Goal: Information Seeking & Learning: Learn about a topic

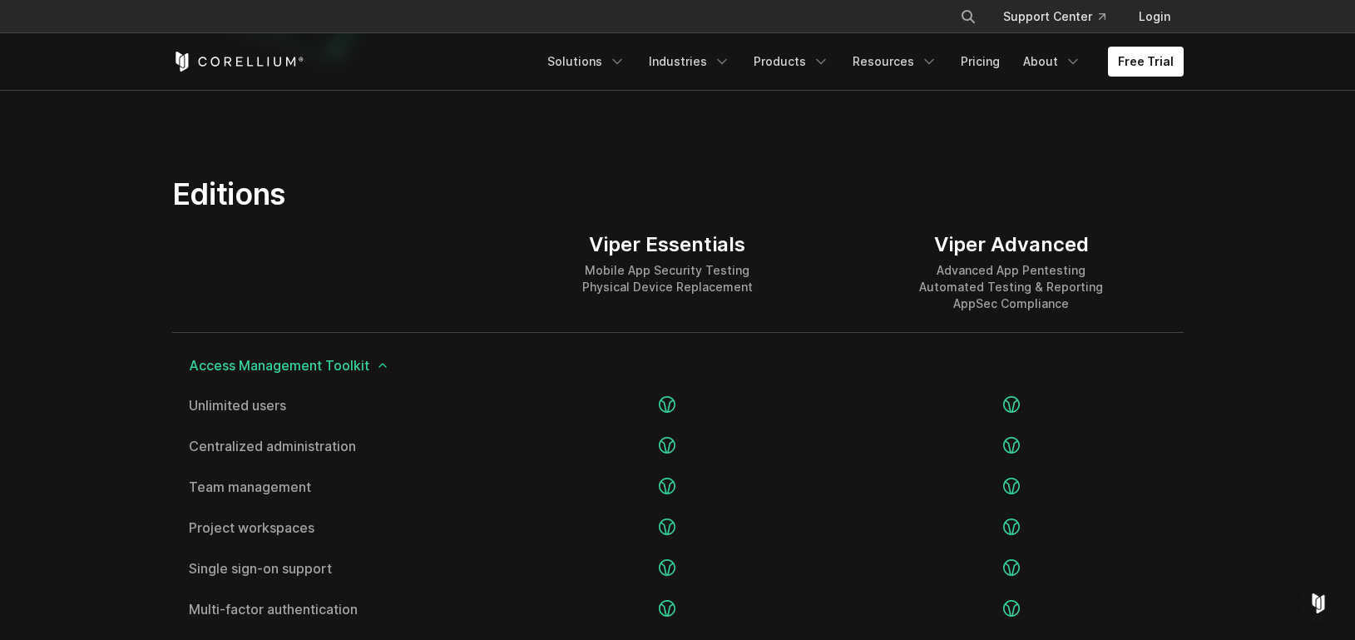
scroll to position [1985, 0]
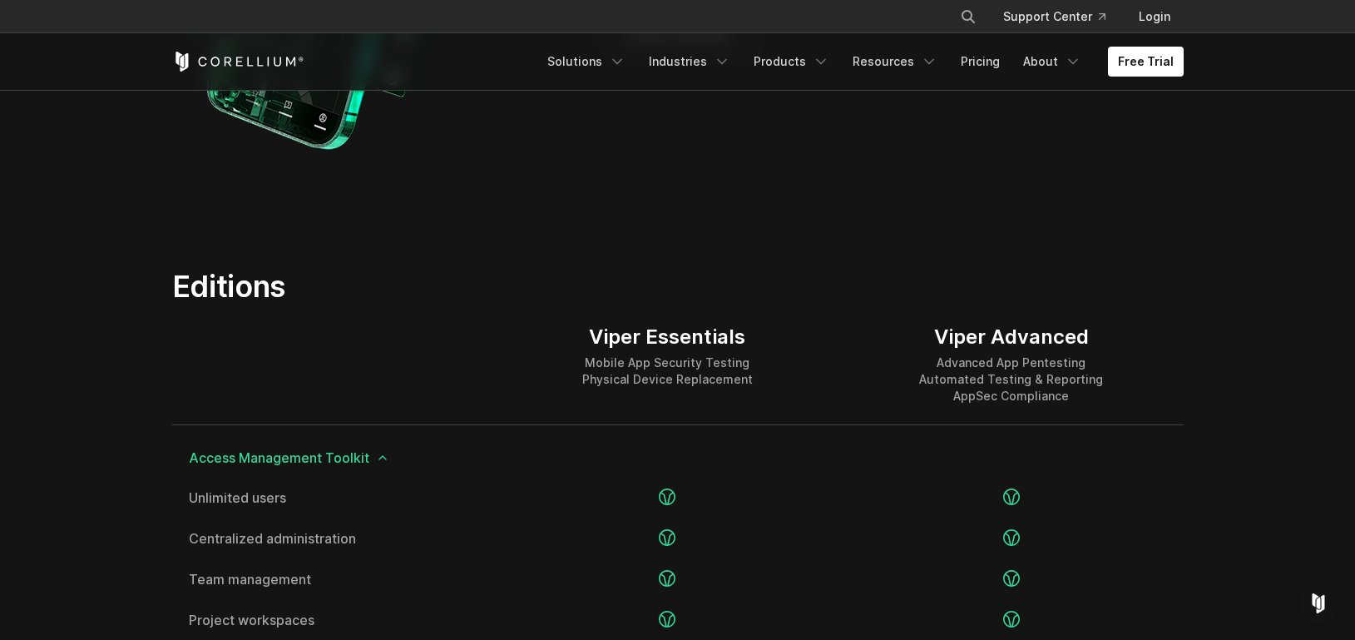
scroll to position [1899, 0]
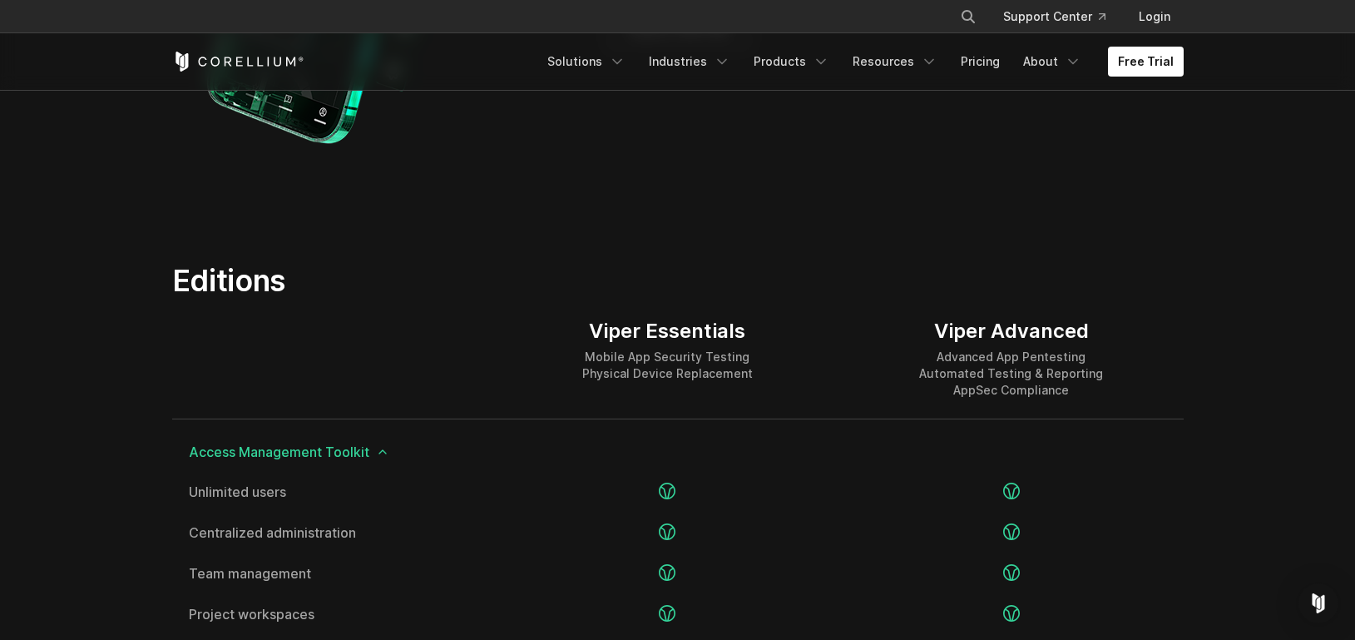
click at [394, 268] on h2 "Editions" at bounding box center [503, 280] width 663 height 37
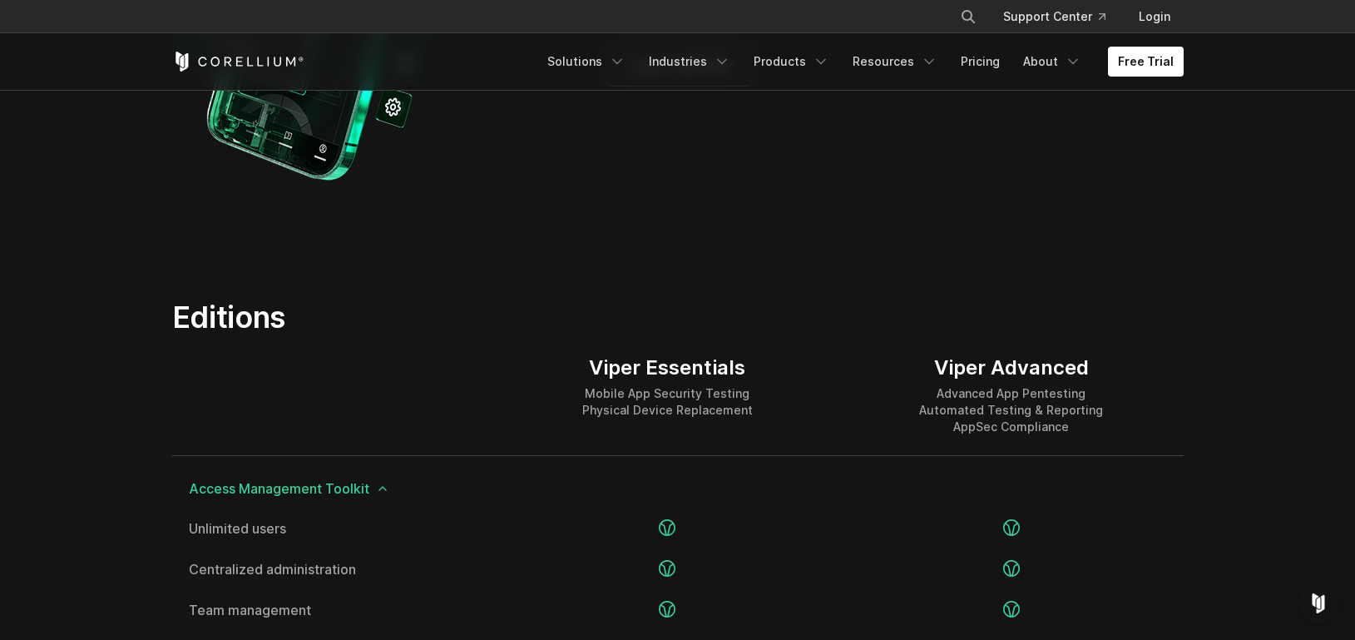
scroll to position [1883, 0]
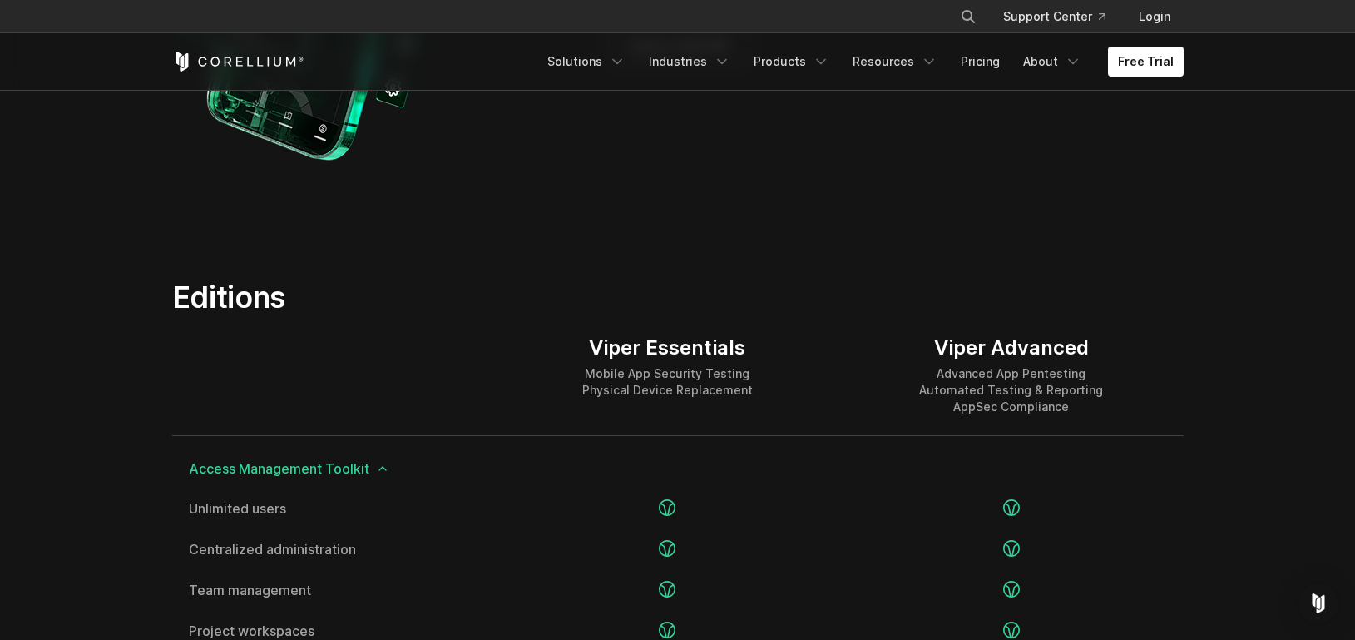
click at [473, 309] on h2 "Editions" at bounding box center [503, 297] width 663 height 37
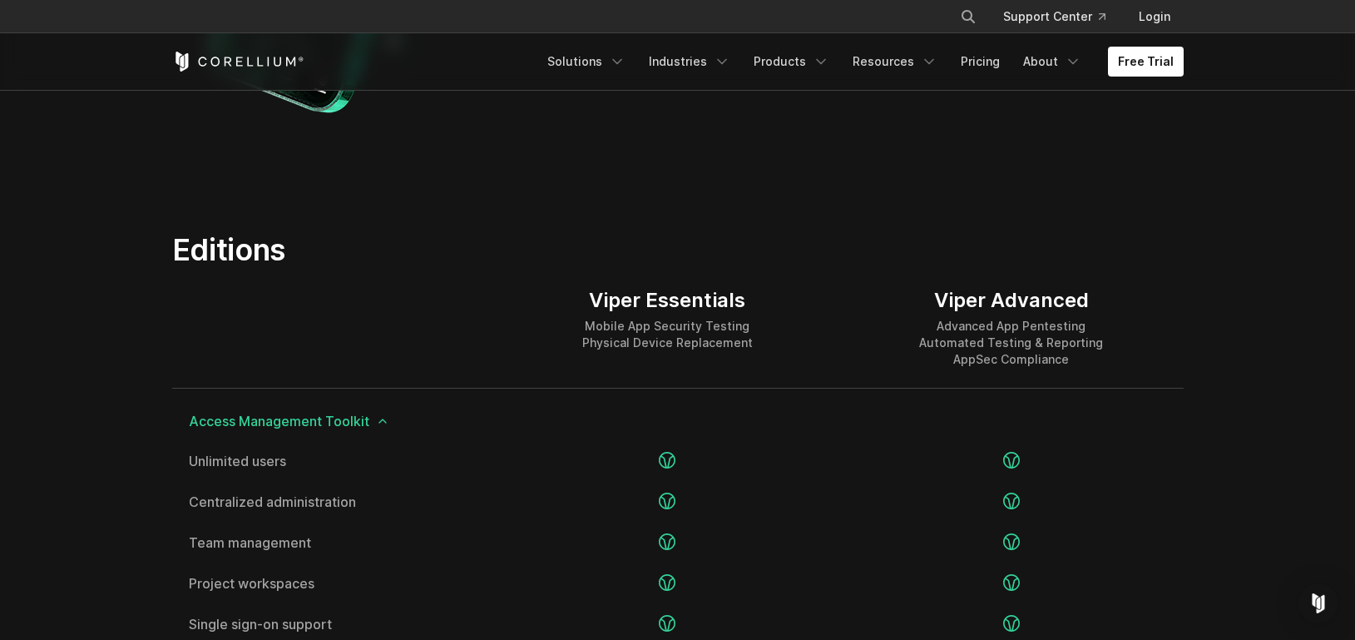
scroll to position [1963, 0]
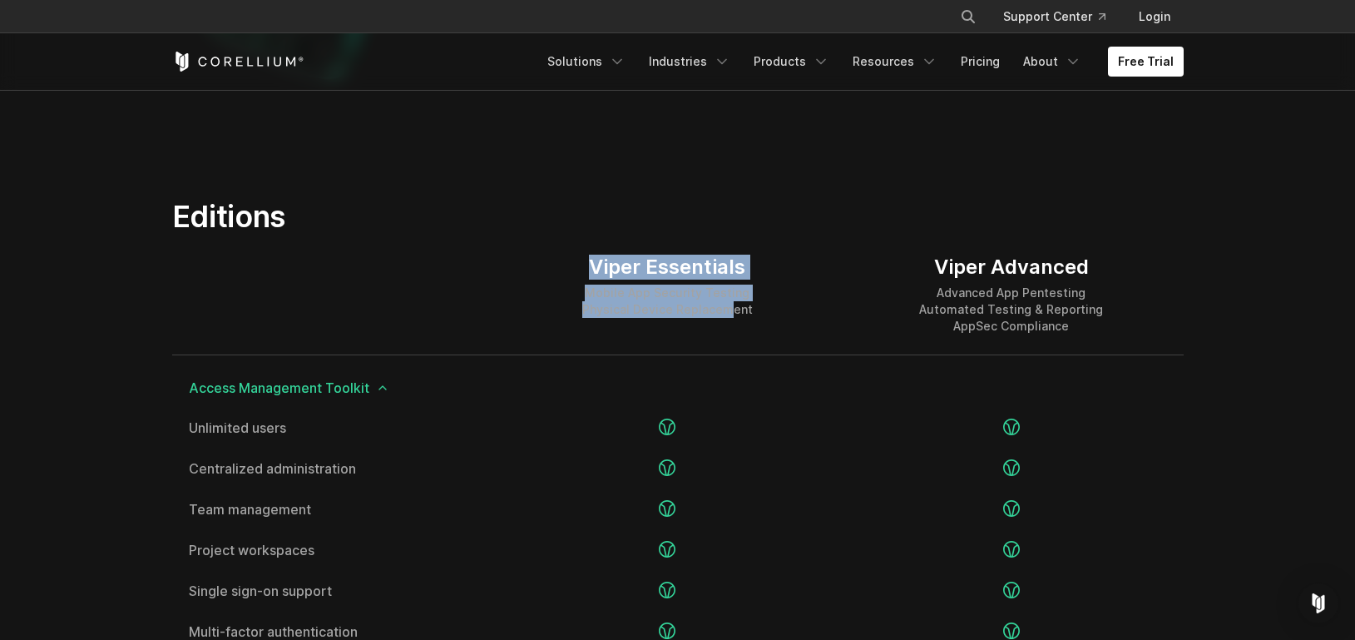
drag, startPoint x: 596, startPoint y: 264, endPoint x: 730, endPoint y: 312, distance: 143.1
click at [730, 312] on div "Viper Essentials Mobile App Security Testing Physical Device Replacement" at bounding box center [667, 286] width 171 height 63
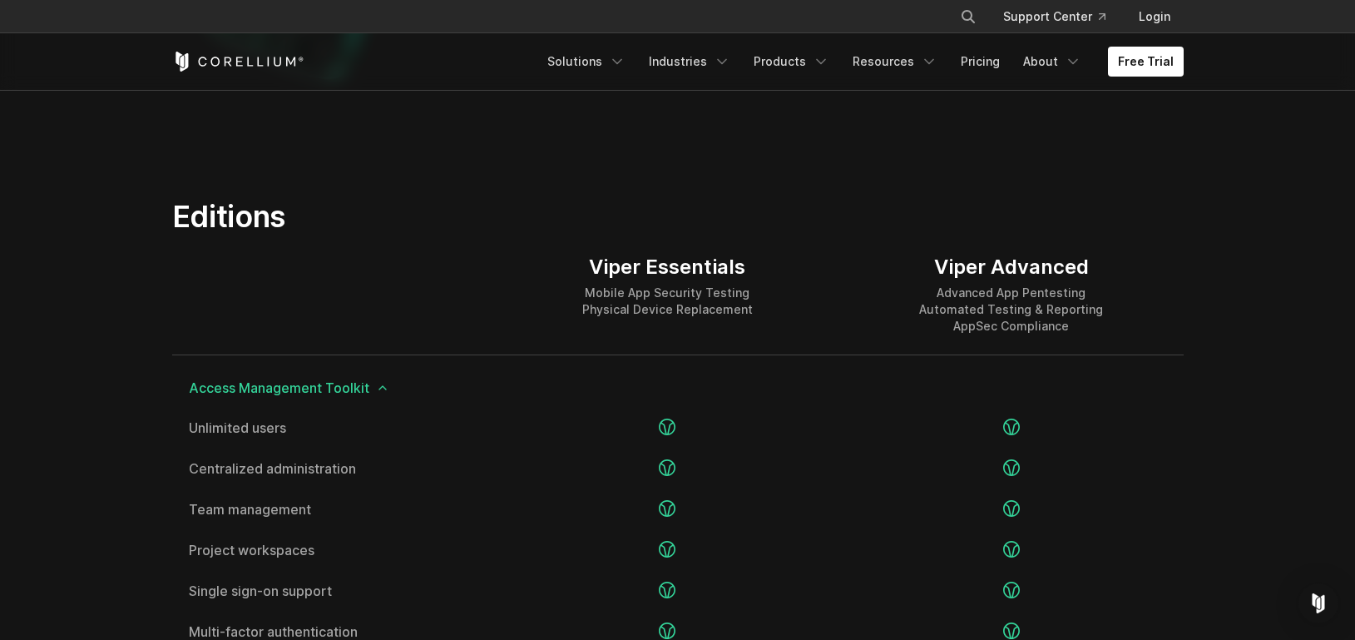
click at [760, 312] on div "Viper Essentials Mobile App Security Testing Physical Device Replacement" at bounding box center [668, 295] width 344 height 120
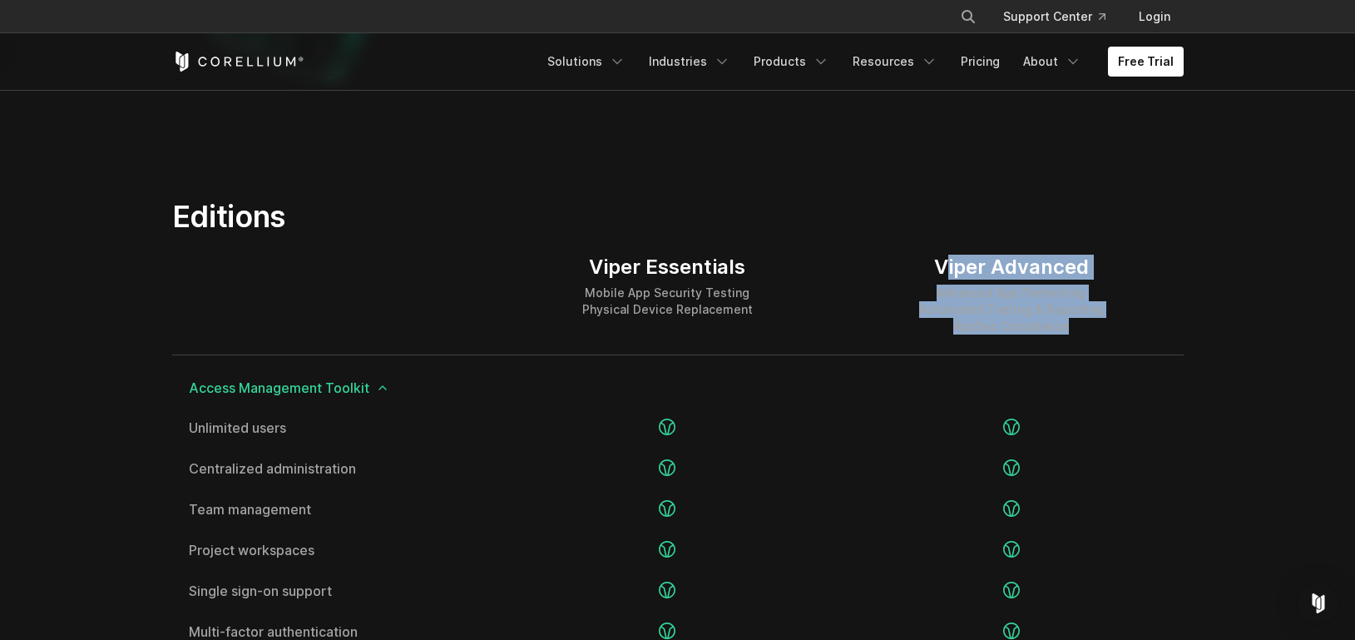
drag, startPoint x: 943, startPoint y: 257, endPoint x: 1091, endPoint y: 344, distance: 172.2
click at [1091, 344] on div "Viper Advanced Advanced App Pentesting Automated Testing & Reporting AppSec Com…" at bounding box center [1011, 295] width 344 height 120
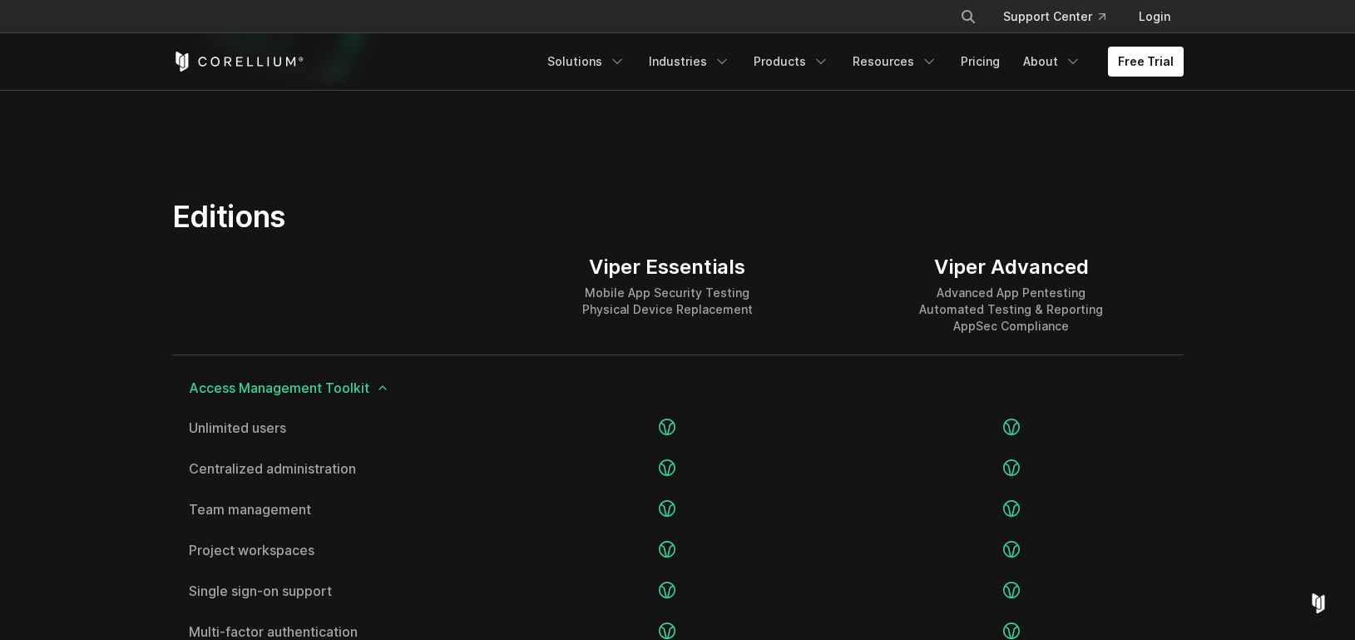
click at [1091, 338] on div "Viper Advanced Advanced App Pentesting Automated Testing & Reporting AppSec Com…" at bounding box center [1011, 295] width 344 height 120
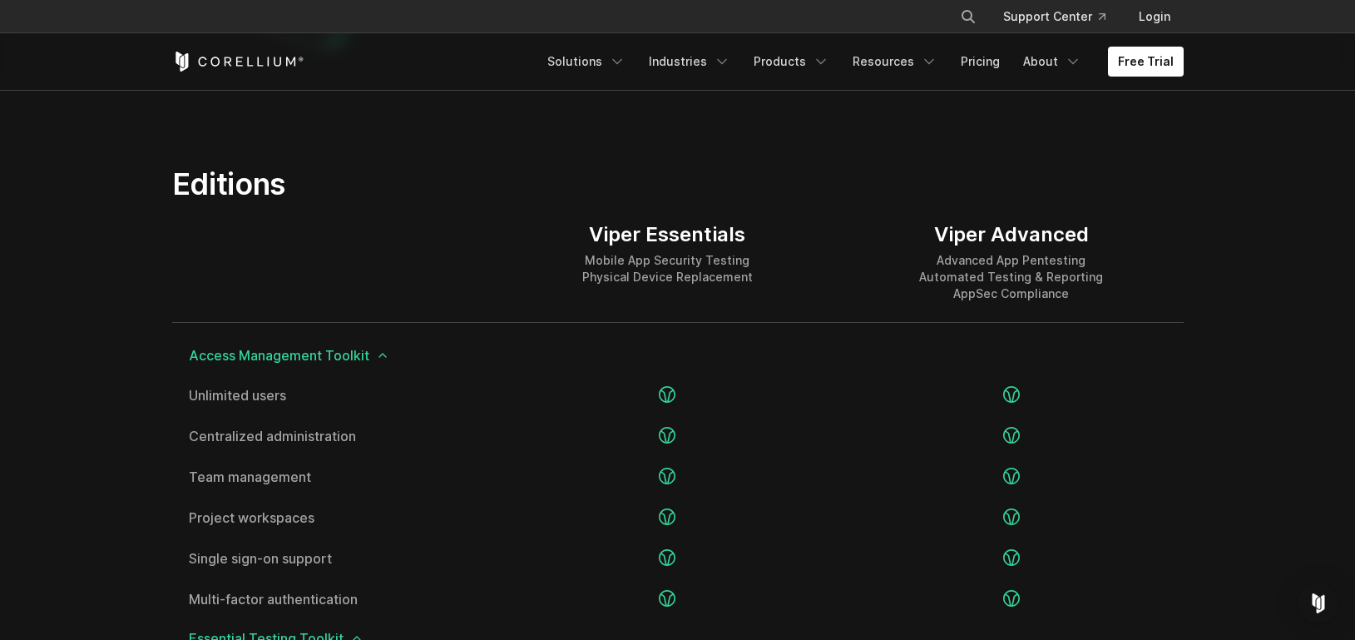
scroll to position [2015, 0]
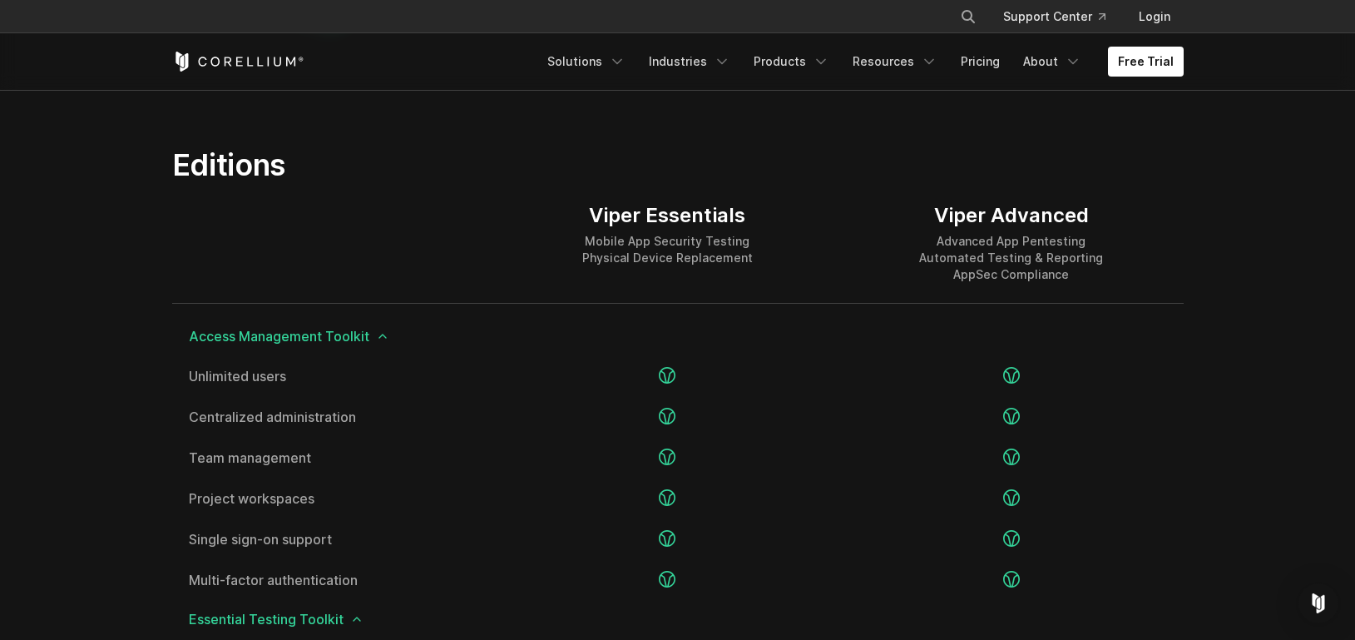
click at [483, 240] on div at bounding box center [334, 243] width 324 height 120
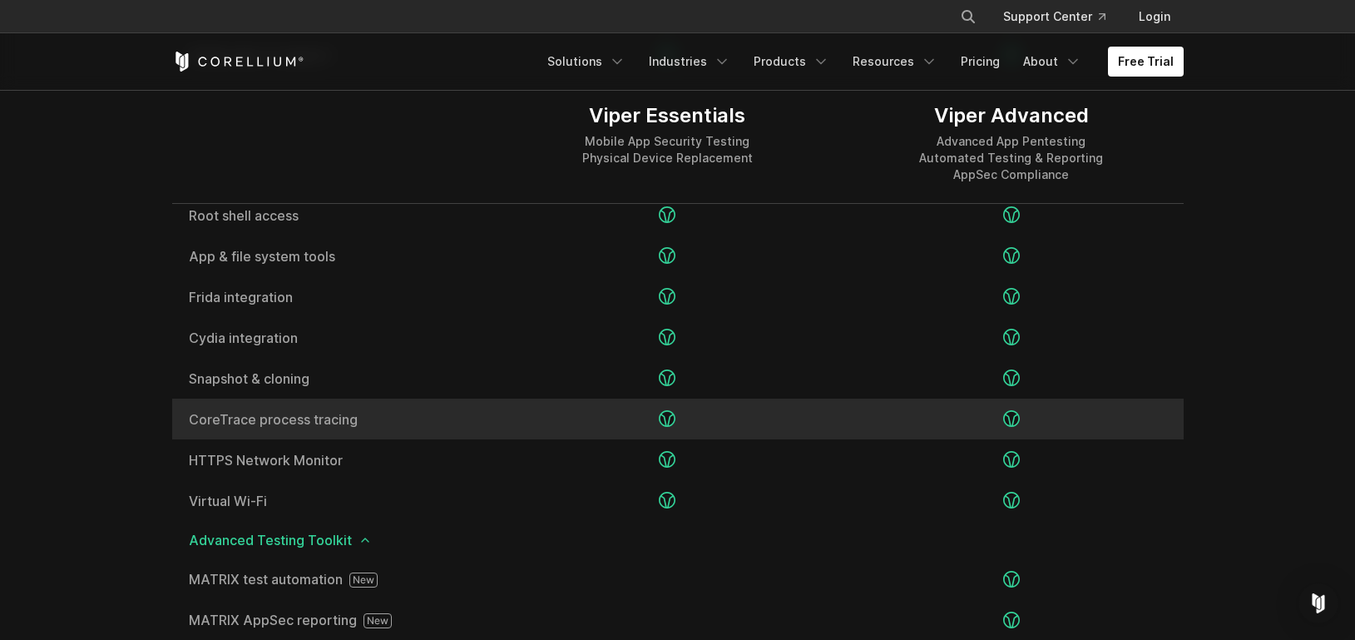
scroll to position [2537, 0]
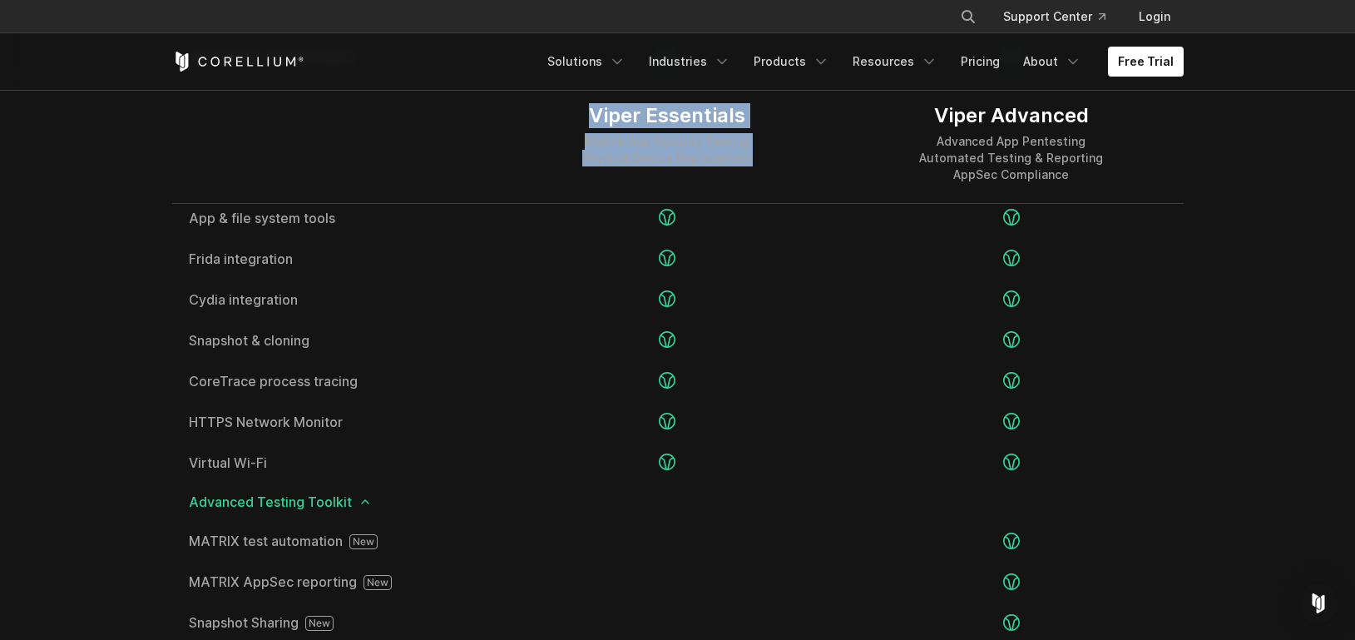
drag, startPoint x: 586, startPoint y: 108, endPoint x: 752, endPoint y: 166, distance: 175.2
click at [752, 166] on div "Viper Essentials Mobile App Security Testing Physical Device Replacement" at bounding box center [668, 143] width 344 height 120
click at [753, 165] on div "Viper Essentials Mobile App Security Testing Physical Device Replacement" at bounding box center [668, 143] width 344 height 120
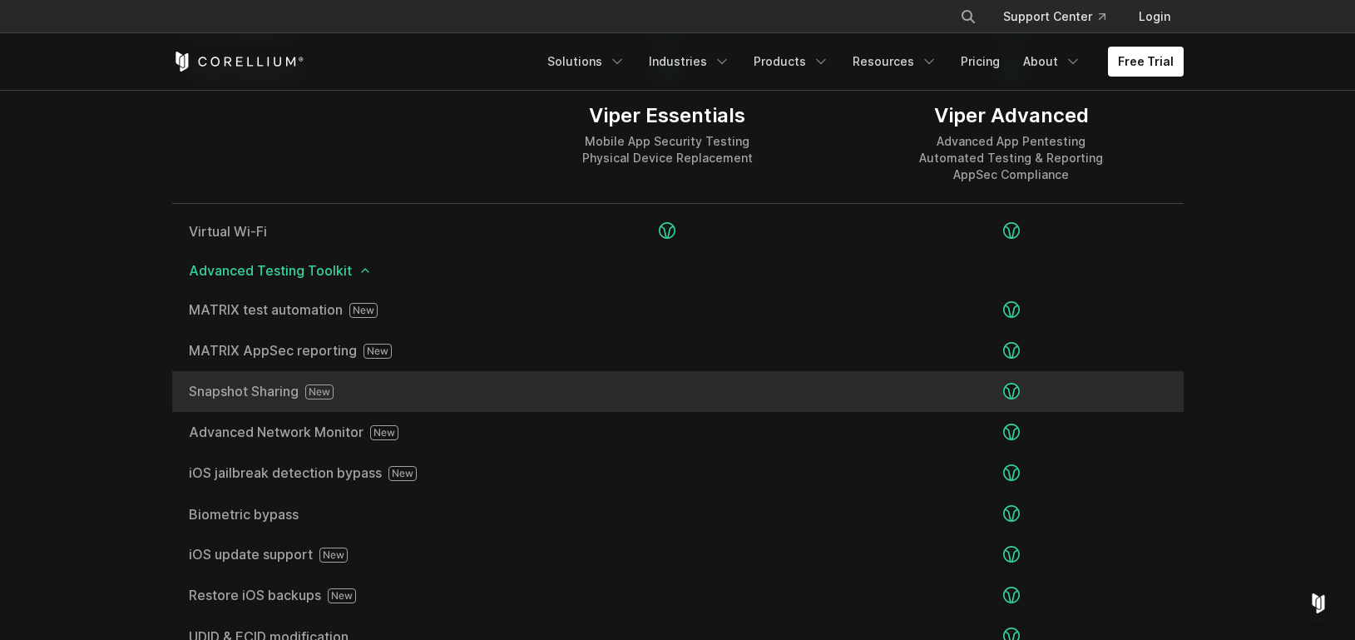
scroll to position [2770, 0]
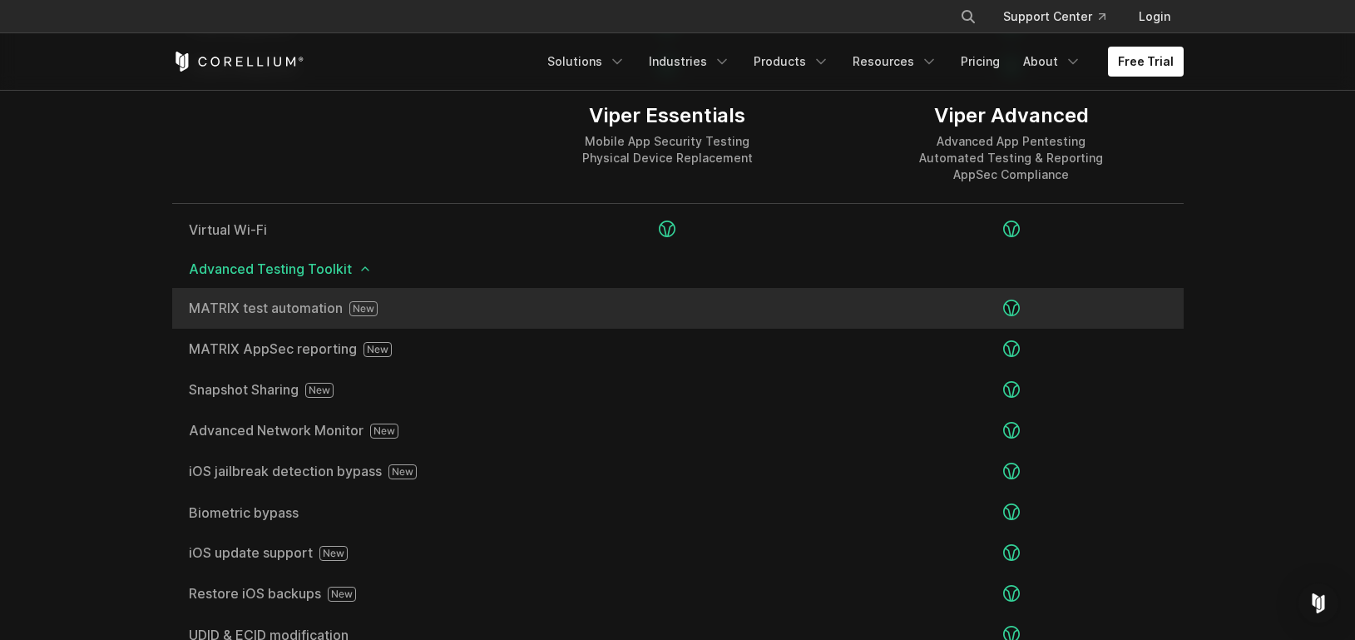
click at [230, 303] on span "MATRIX test automation" at bounding box center [334, 308] width 290 height 15
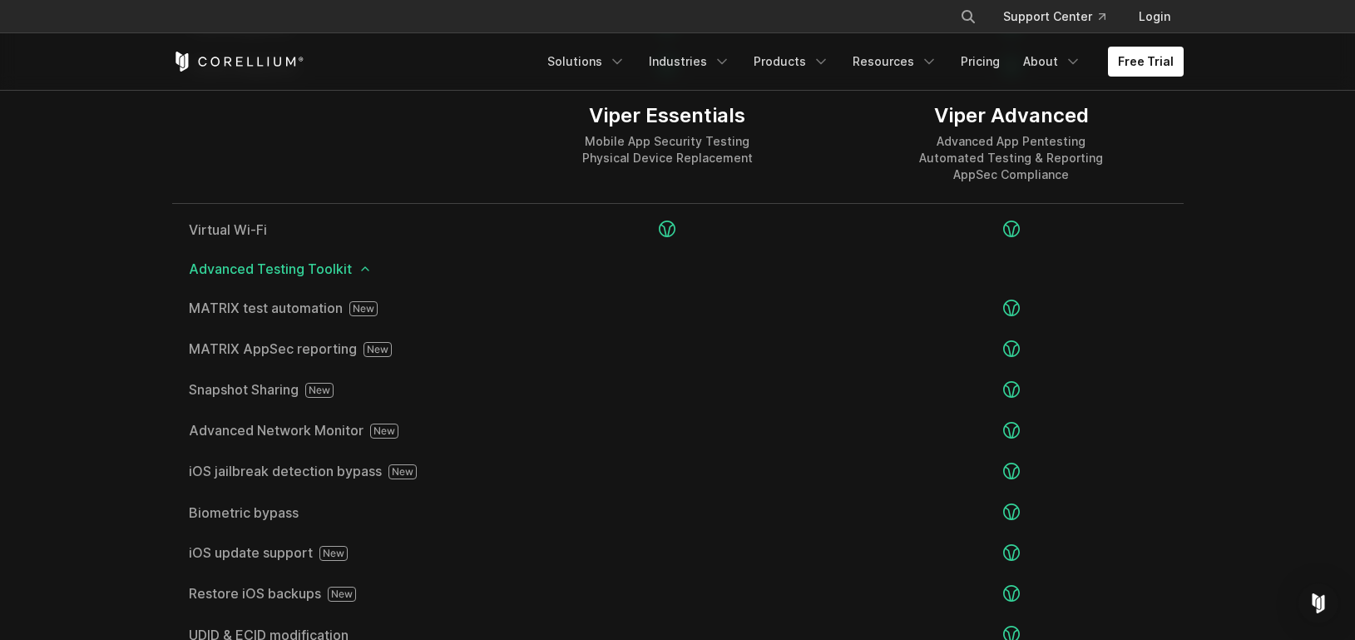
click at [152, 174] on section "Editions Viper Essentials Mobile App Security Testing Physical Device Replaceme…" at bounding box center [677, 207] width 1355 height 1739
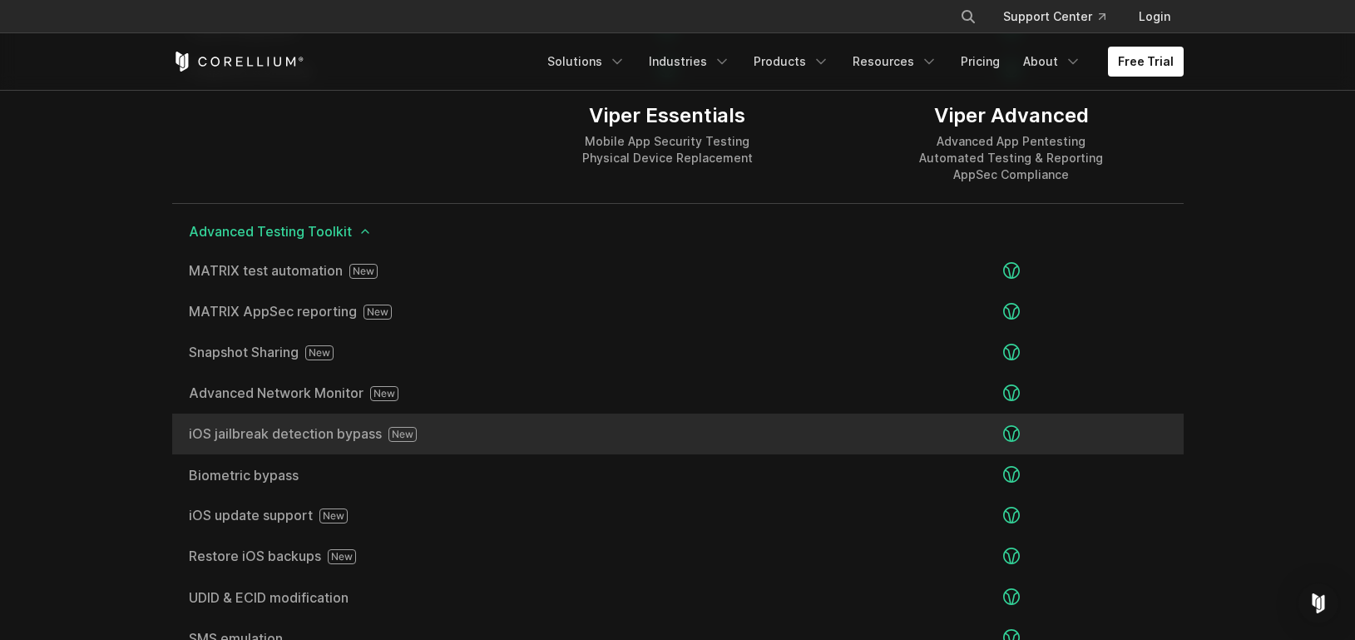
scroll to position [2809, 0]
click at [385, 433] on span "iOS jailbreak detection bypass" at bounding box center [334, 433] width 290 height 15
click at [359, 439] on span "iOS jailbreak detection bypass" at bounding box center [334, 433] width 290 height 15
click at [392, 433] on icon at bounding box center [402, 432] width 21 height 7
click at [408, 432] on icon at bounding box center [402, 432] width 21 height 7
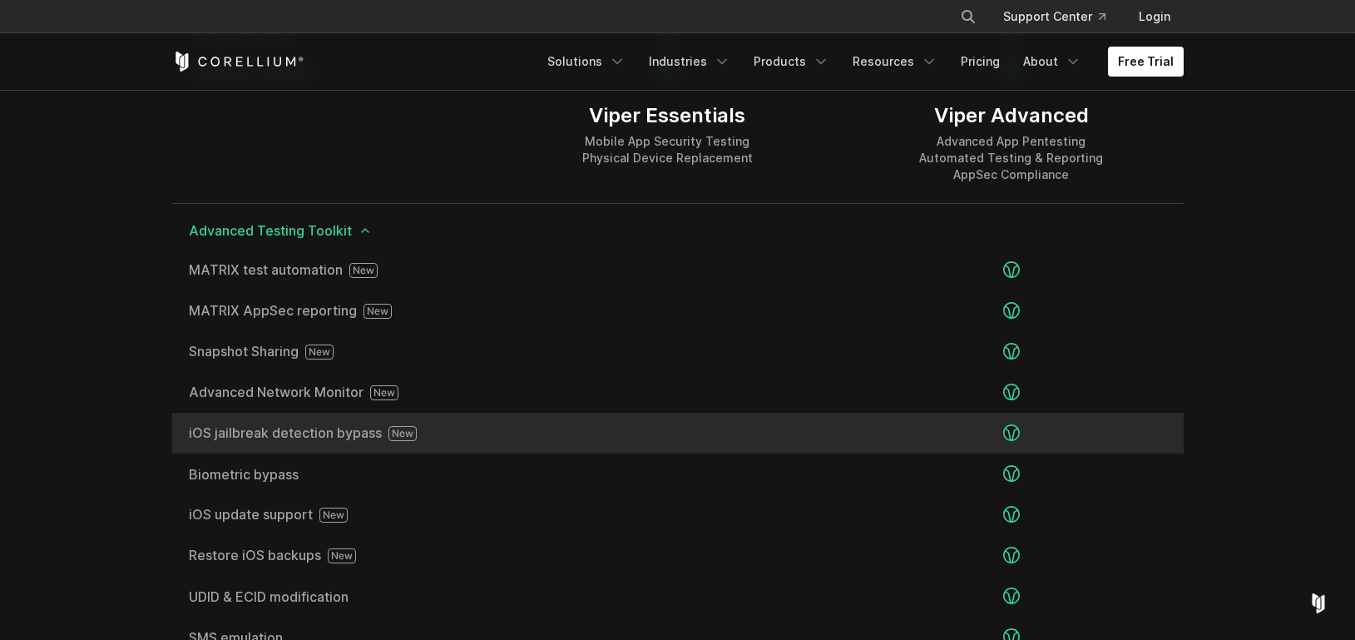
click at [313, 437] on span "iOS jailbreak detection bypass" at bounding box center [334, 433] width 290 height 15
click at [242, 439] on span "iOS jailbreak detection bypass" at bounding box center [334, 433] width 290 height 15
click at [191, 434] on span "iOS jailbreak detection bypass" at bounding box center [334, 433] width 290 height 15
drag, startPoint x: 191, startPoint y: 434, endPoint x: 360, endPoint y: 434, distance: 169.7
click at [359, 434] on span "iOS jailbreak detection bypass" at bounding box center [334, 433] width 290 height 15
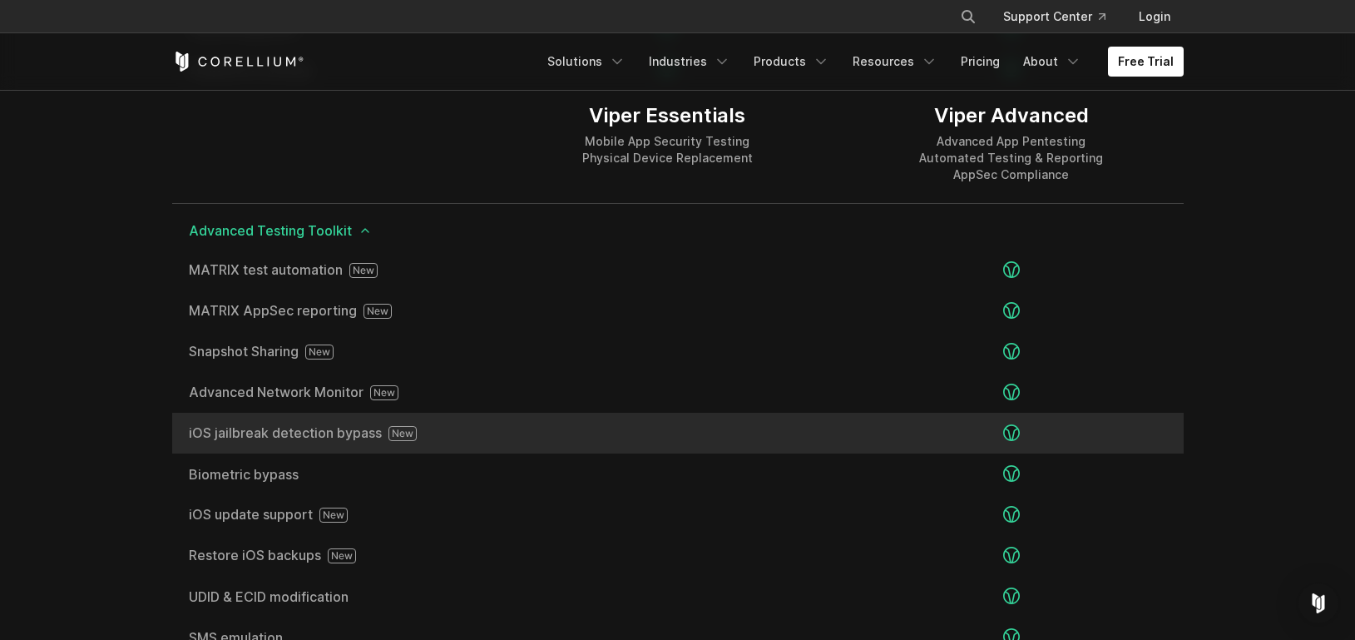
click at [366, 433] on span "iOS jailbreak detection bypass" at bounding box center [334, 433] width 290 height 15
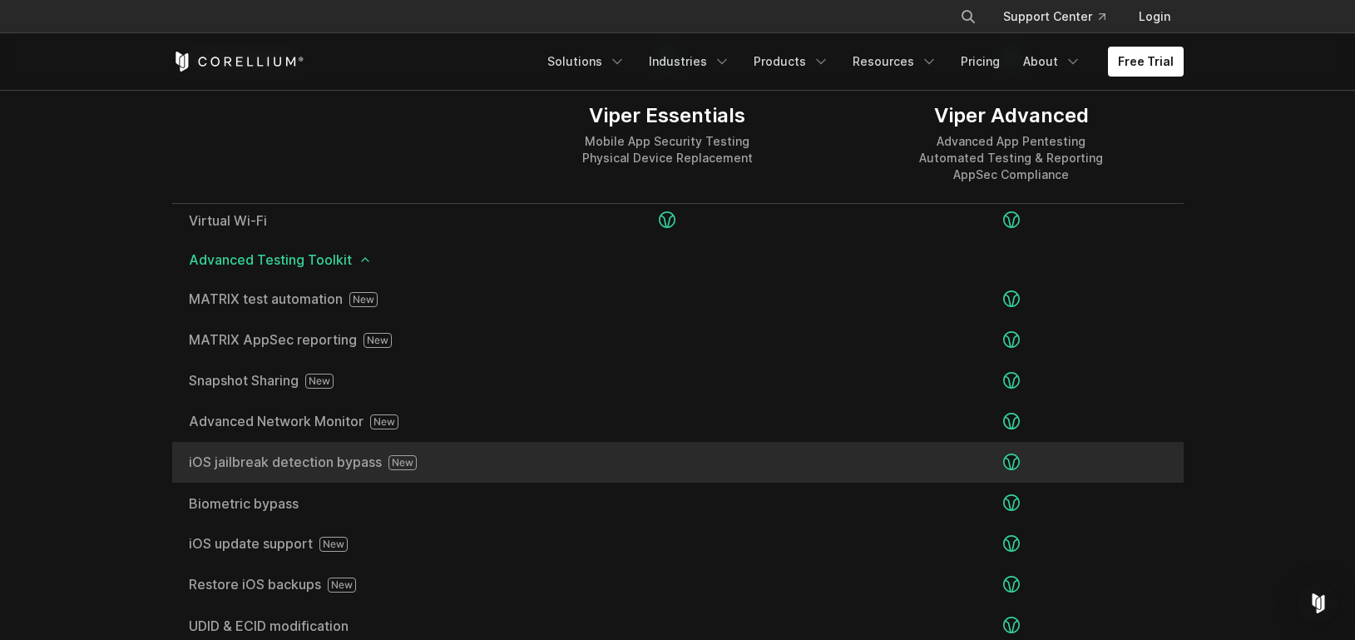
scroll to position [2781, 0]
drag, startPoint x: 326, startPoint y: 453, endPoint x: 243, endPoint y: 468, distance: 84.4
click at [325, 454] on span "iOS jailbreak detection bypass" at bounding box center [334, 460] width 290 height 15
click at [240, 467] on span "iOS jailbreak detection bypass" at bounding box center [334, 460] width 290 height 15
drag, startPoint x: 173, startPoint y: 467, endPoint x: 179, endPoint y: 455, distance: 13.0
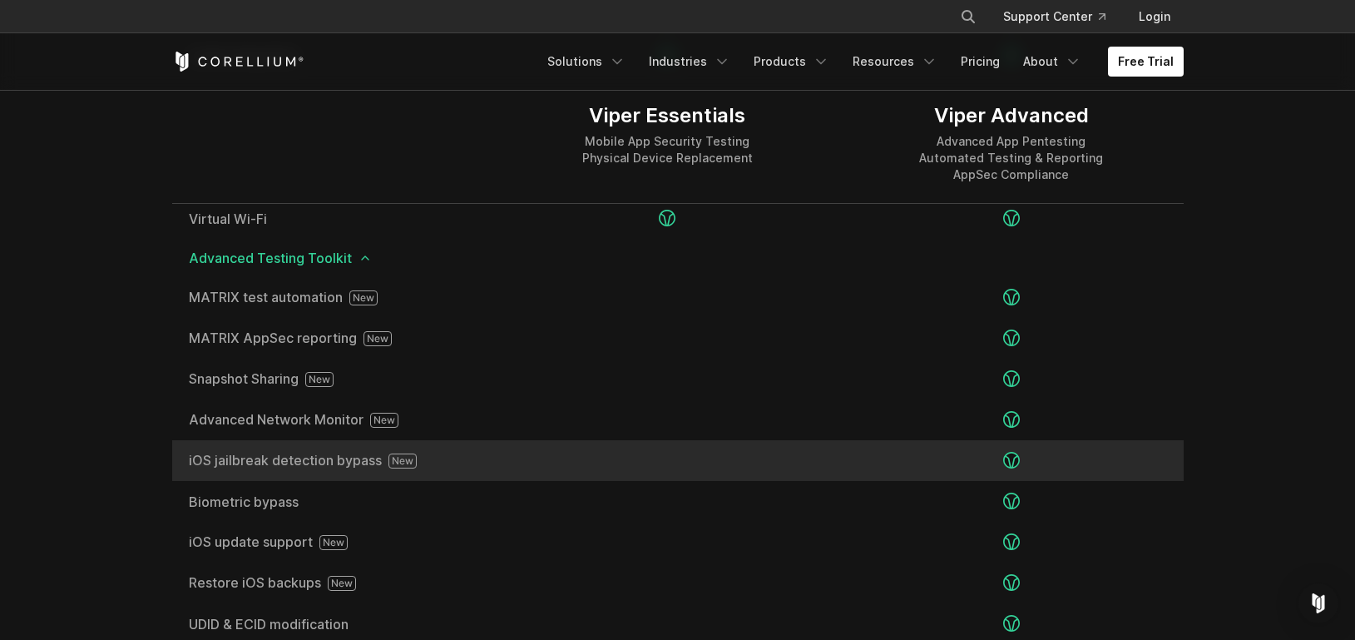
click at [179, 455] on div "iOS jailbreak detection bypass" at bounding box center [334, 460] width 324 height 41
click at [177, 455] on div "iOS jailbreak detection bypass" at bounding box center [334, 460] width 324 height 41
drag, startPoint x: 177, startPoint y: 458, endPoint x: 522, endPoint y: 456, distance: 345.2
click at [522, 456] on div "iOS jailbreak detection bypass" at bounding box center [678, 460] width 1012 height 41
click at [438, 463] on span "iOS jailbreak detection bypass" at bounding box center [334, 460] width 290 height 15
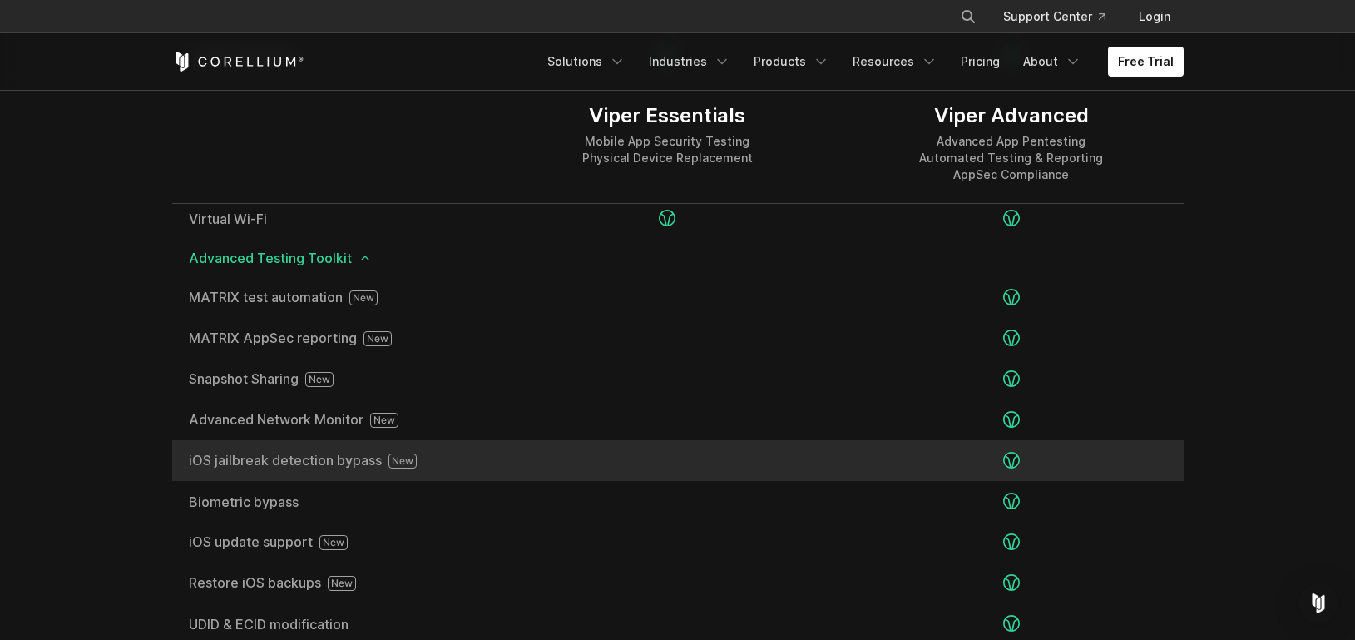
drag, startPoint x: 430, startPoint y: 463, endPoint x: 177, endPoint y: 451, distance: 253.2
click at [177, 451] on div "iOS jailbreak detection bypass" at bounding box center [334, 460] width 324 height 41
drag, startPoint x: 178, startPoint y: 452, endPoint x: 417, endPoint y: 465, distance: 239.1
click at [417, 465] on div "iOS jailbreak detection bypass" at bounding box center [334, 460] width 324 height 41
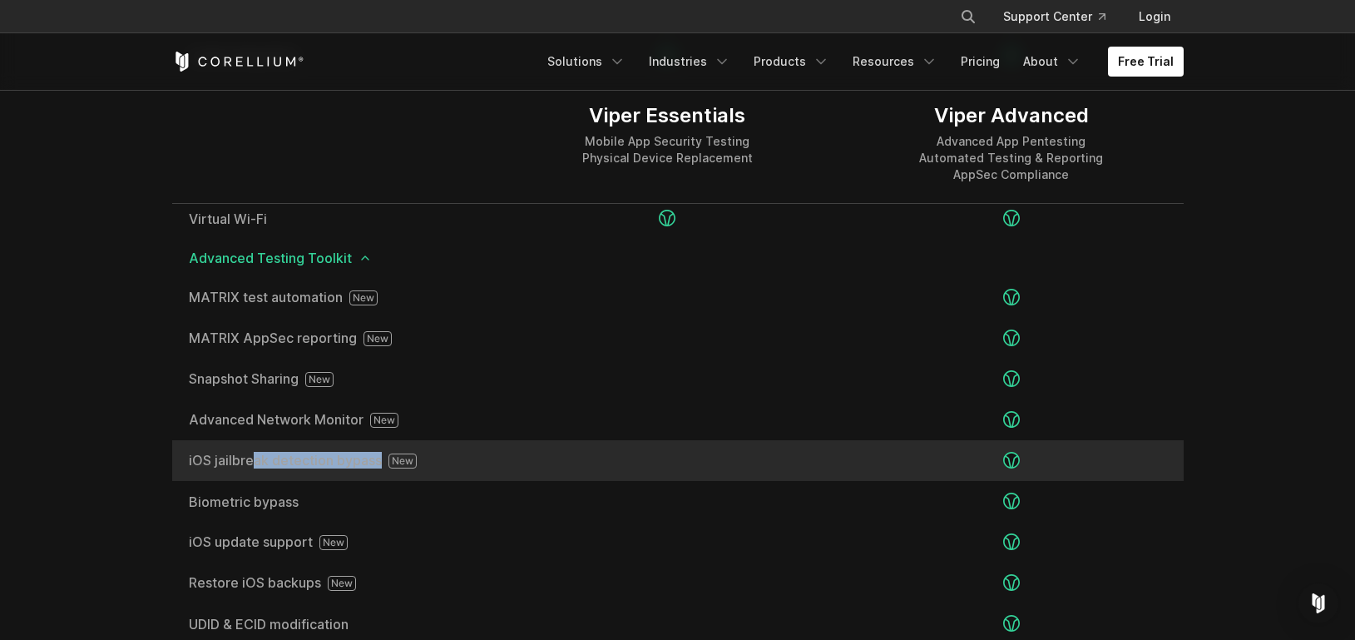
click at [417, 465] on span "iOS jailbreak detection bypass" at bounding box center [334, 460] width 290 height 15
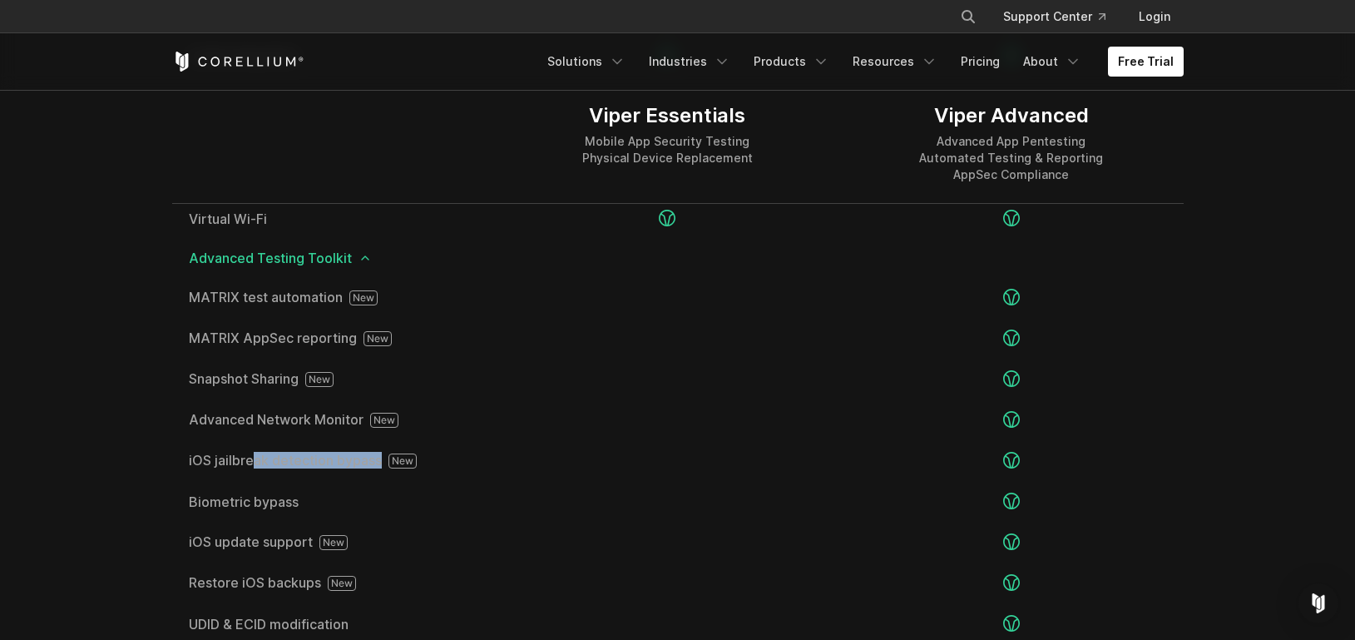
drag, startPoint x: 450, startPoint y: 453, endPoint x: 139, endPoint y: 447, distance: 311.2
click at [139, 447] on section "Editions Viper Essentials Mobile App Security Testing Physical Device Replaceme…" at bounding box center [677, 196] width 1355 height 1739
click at [140, 447] on section "Editions Viper Essentials Mobile App Security Testing Physical Device Replaceme…" at bounding box center [677, 196] width 1355 height 1739
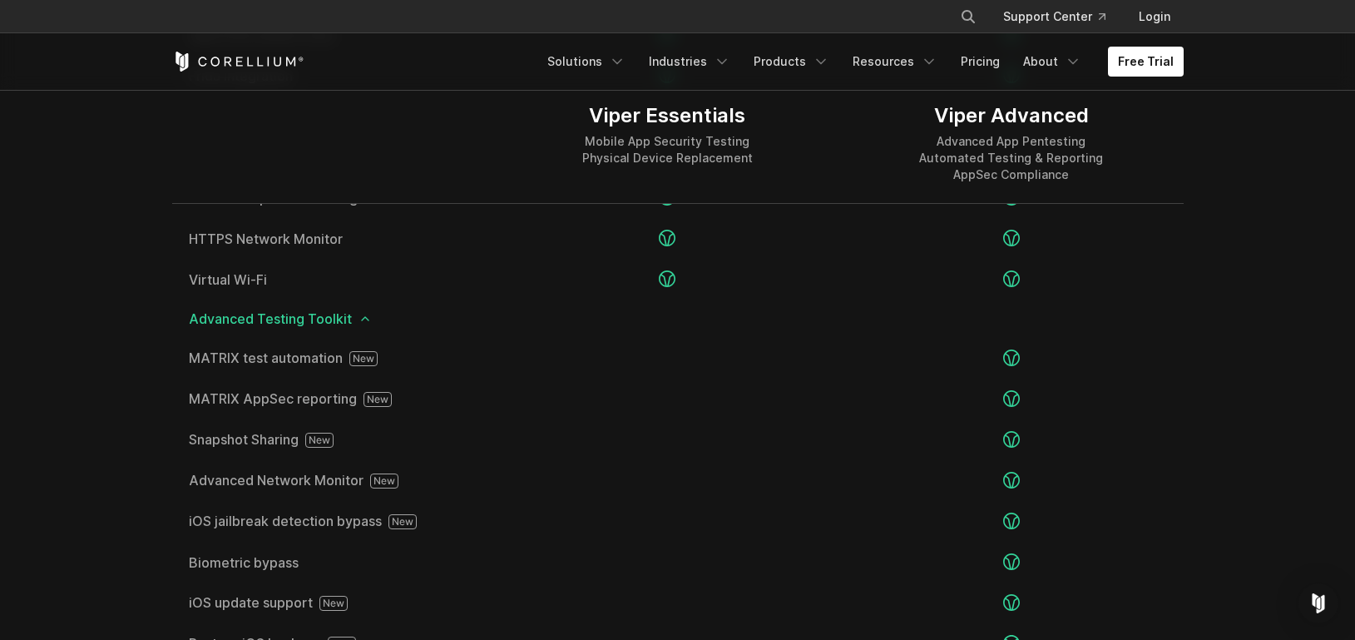
scroll to position [2724, 0]
click at [1186, 414] on div "Viper Essentials Mobile App Security Testing Physical Device Replacement Viper …" at bounding box center [678, 278] width 1045 height 1609
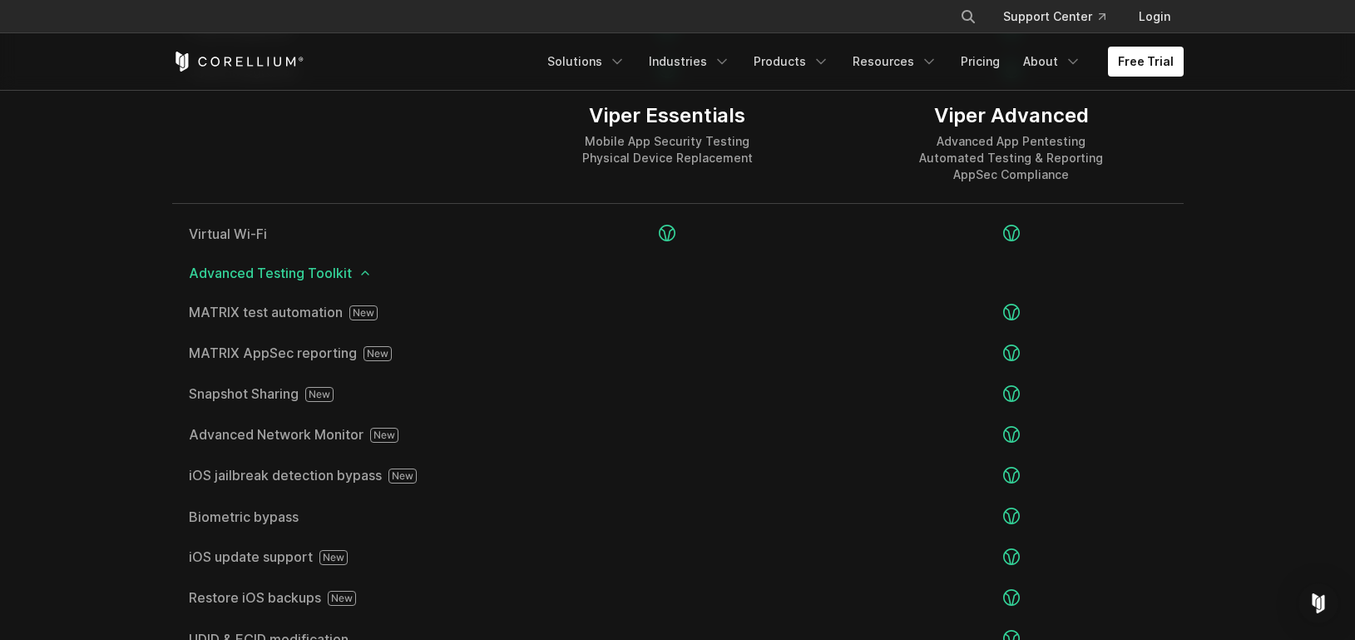
scroll to position [2861, 0]
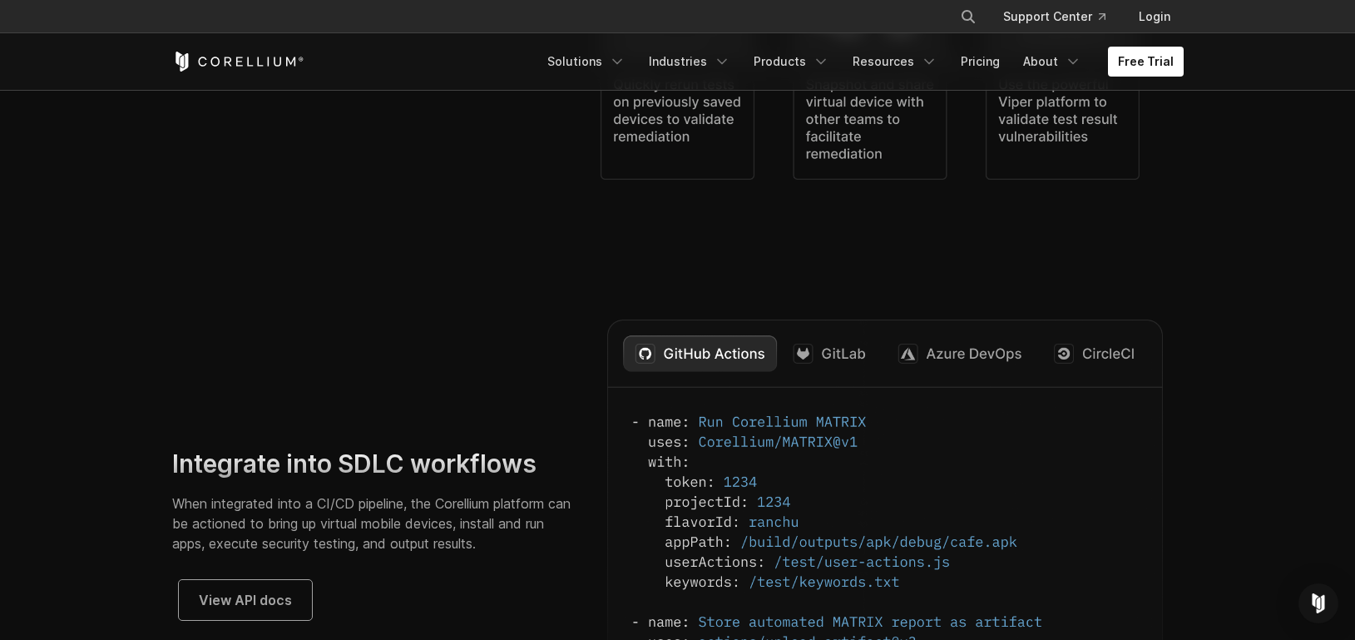
scroll to position [4565, 0]
